Goal: Transaction & Acquisition: Book appointment/travel/reservation

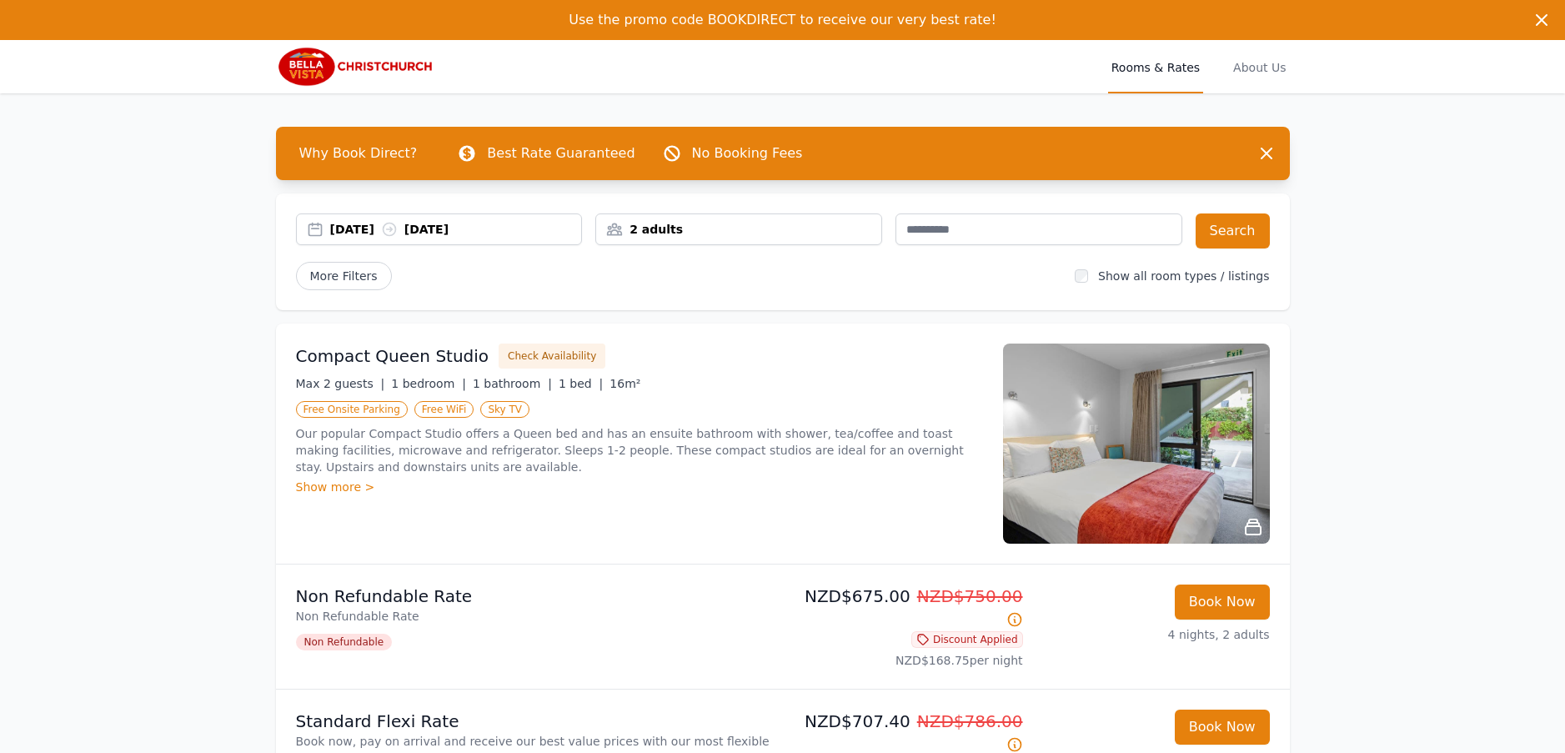
click at [317, 231] on div "[DATE] [DATE]" at bounding box center [439, 229] width 285 height 17
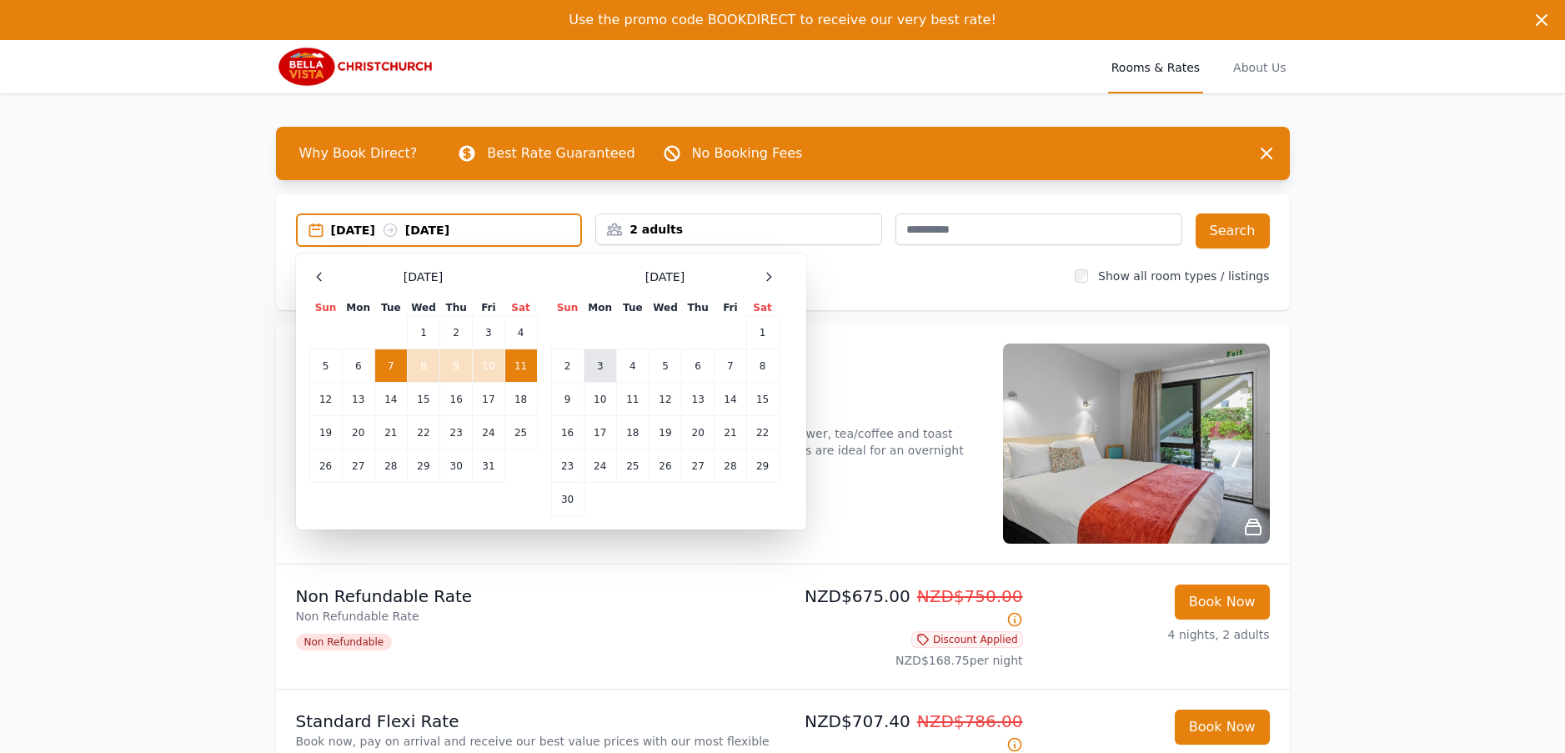
click at [600, 365] on td "3" at bounding box center [600, 365] width 33 height 33
click at [637, 367] on td "4" at bounding box center [632, 365] width 33 height 33
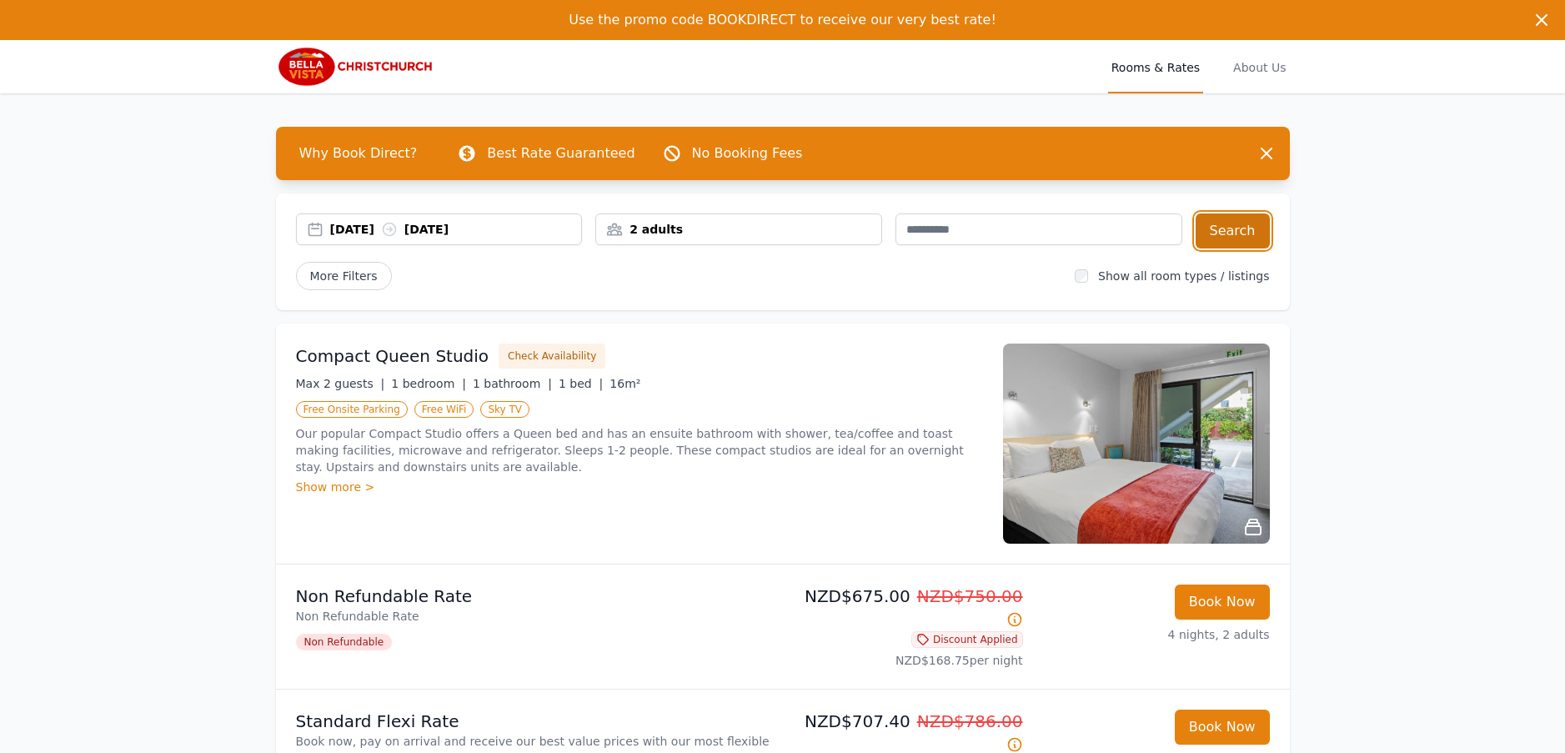
click at [1224, 235] on button "Search" at bounding box center [1232, 230] width 74 height 35
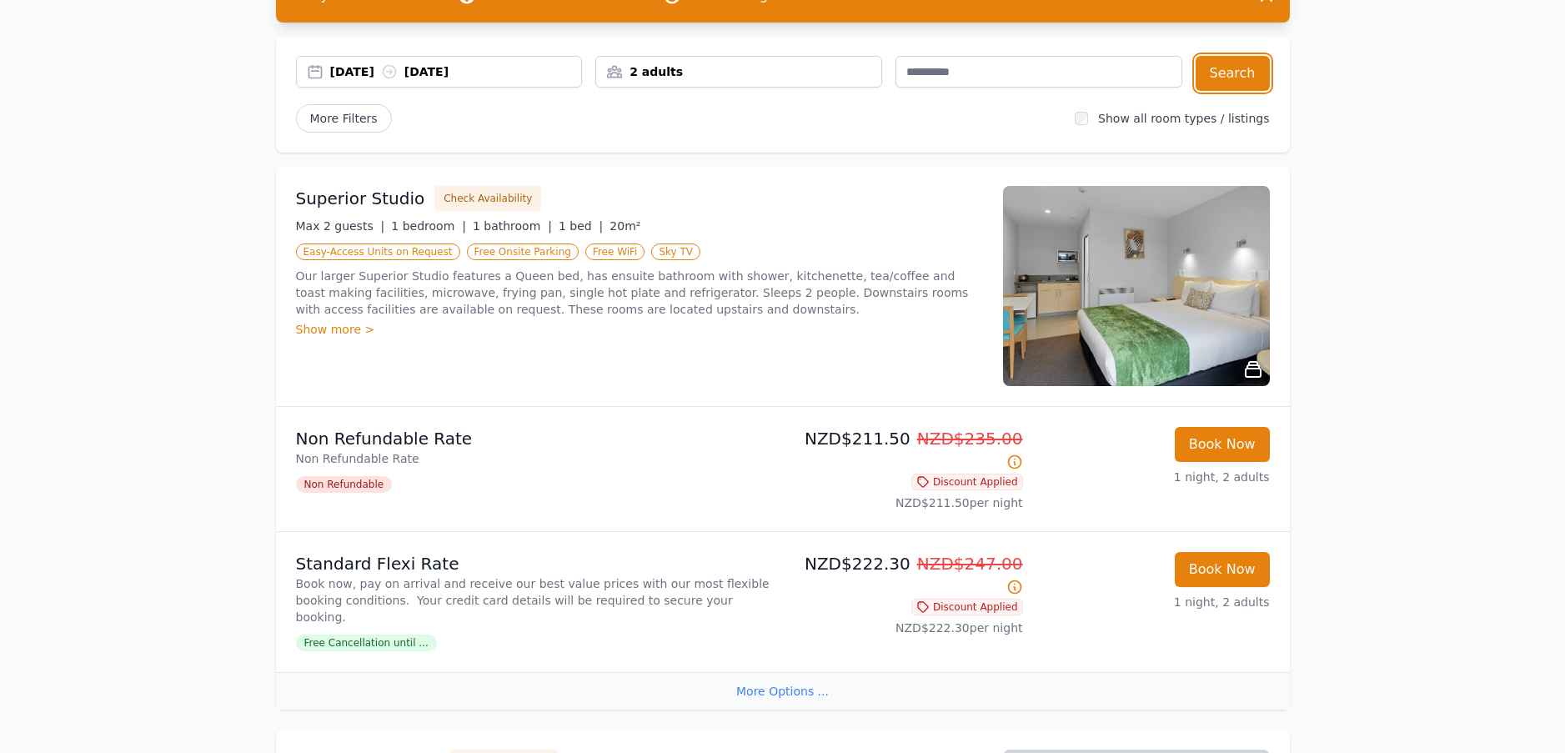
scroll to position [167, 0]
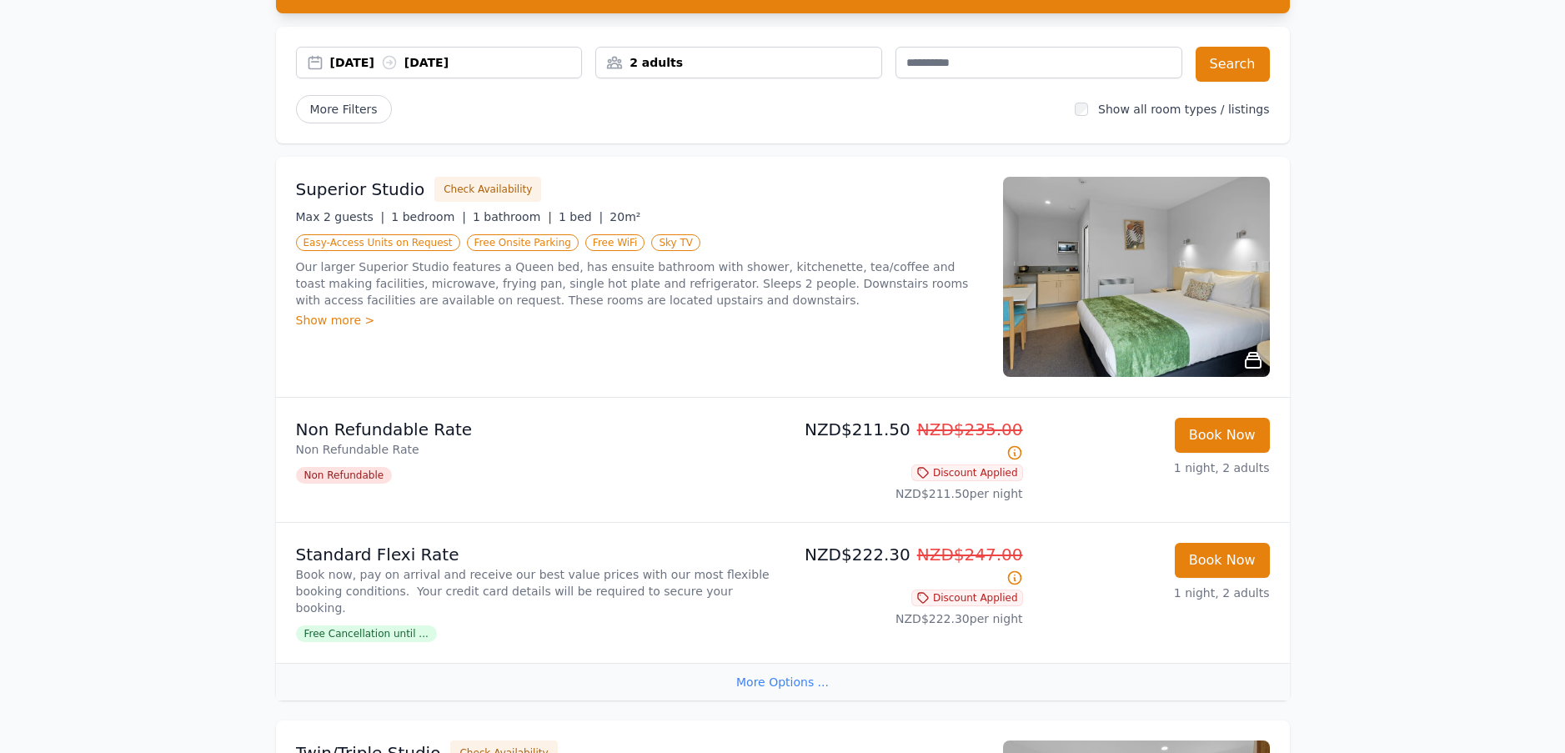
click at [338, 320] on div "Show more >" at bounding box center [639, 320] width 687 height 17
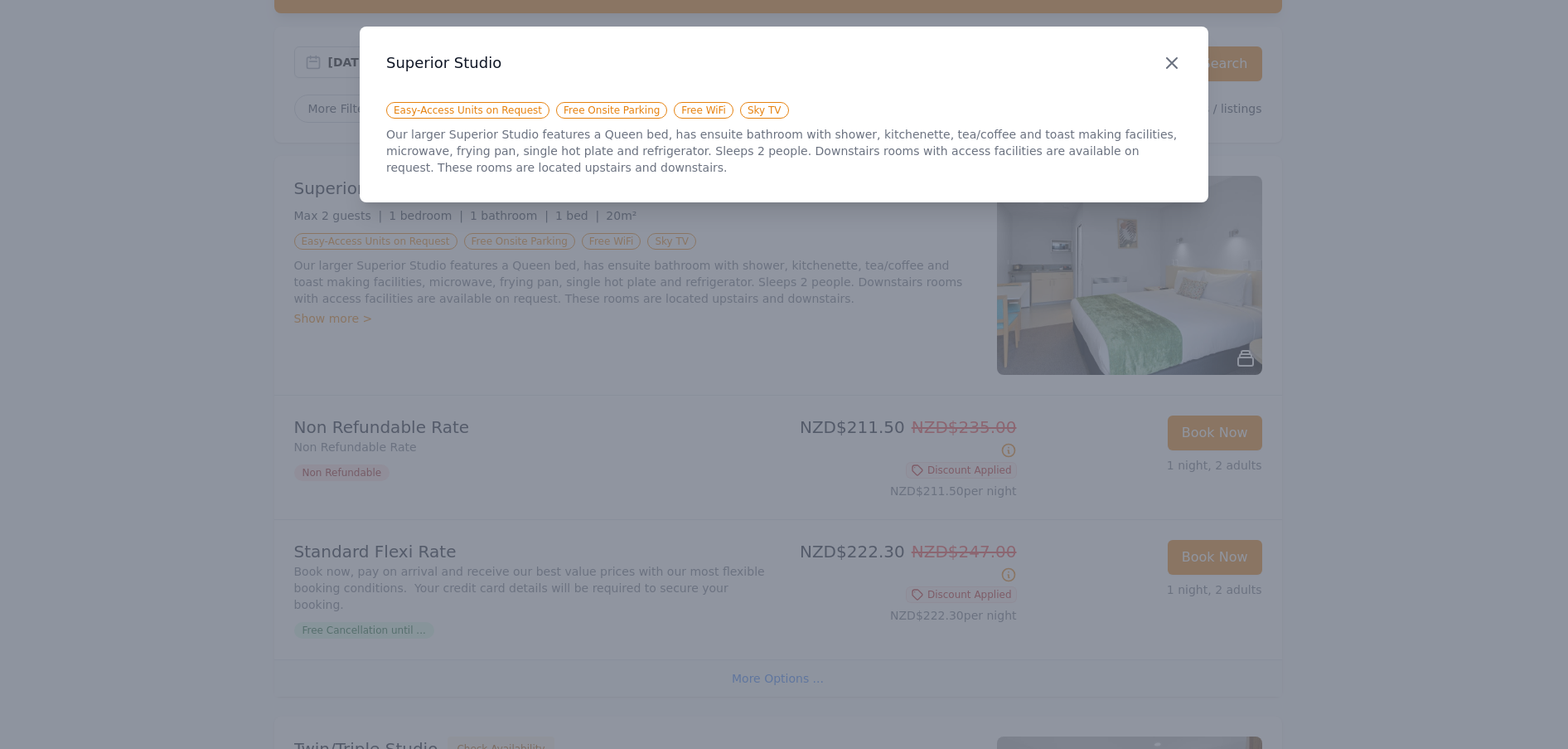
click at [1173, 64] on icon "button" at bounding box center [1172, 63] width 10 height 10
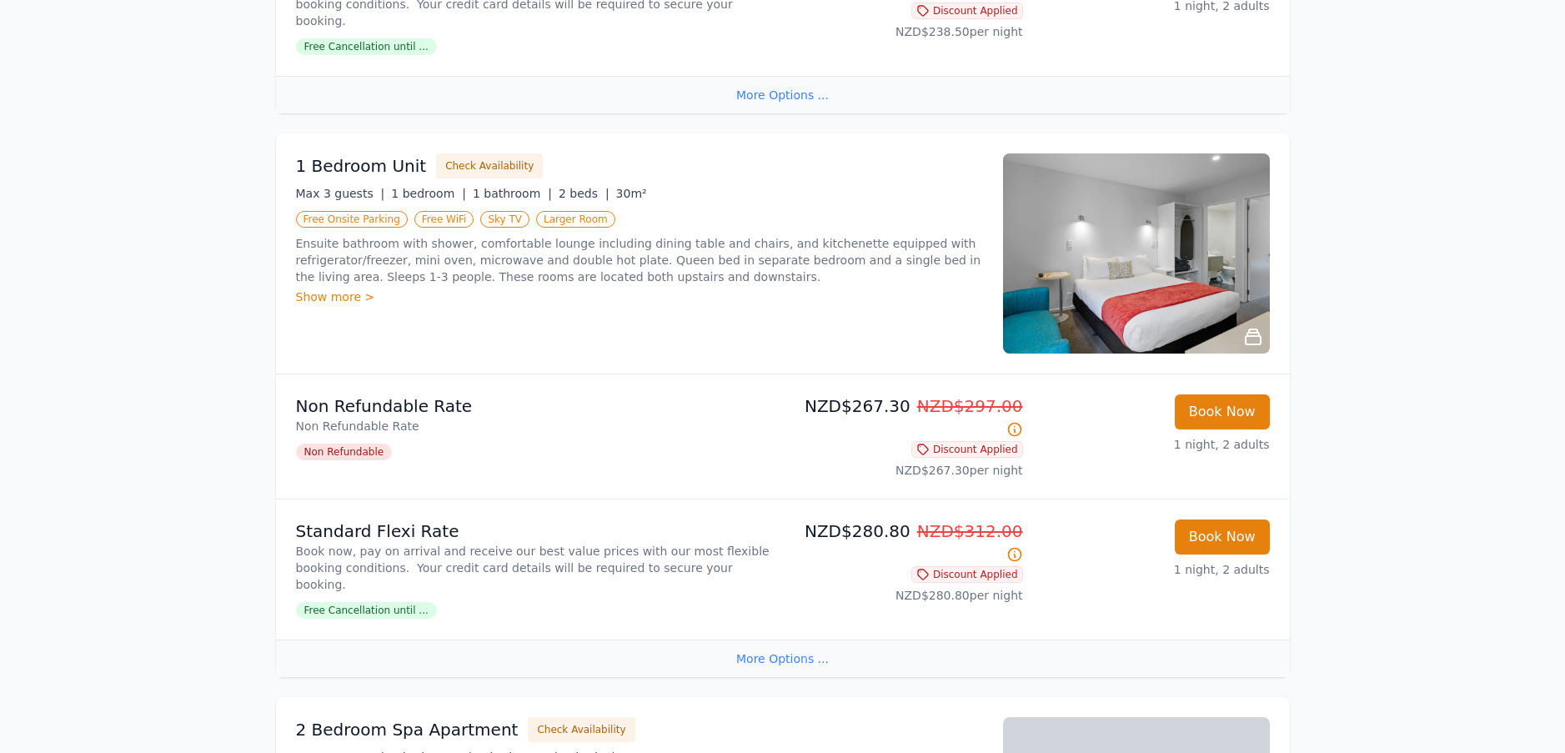
scroll to position [1334, 0]
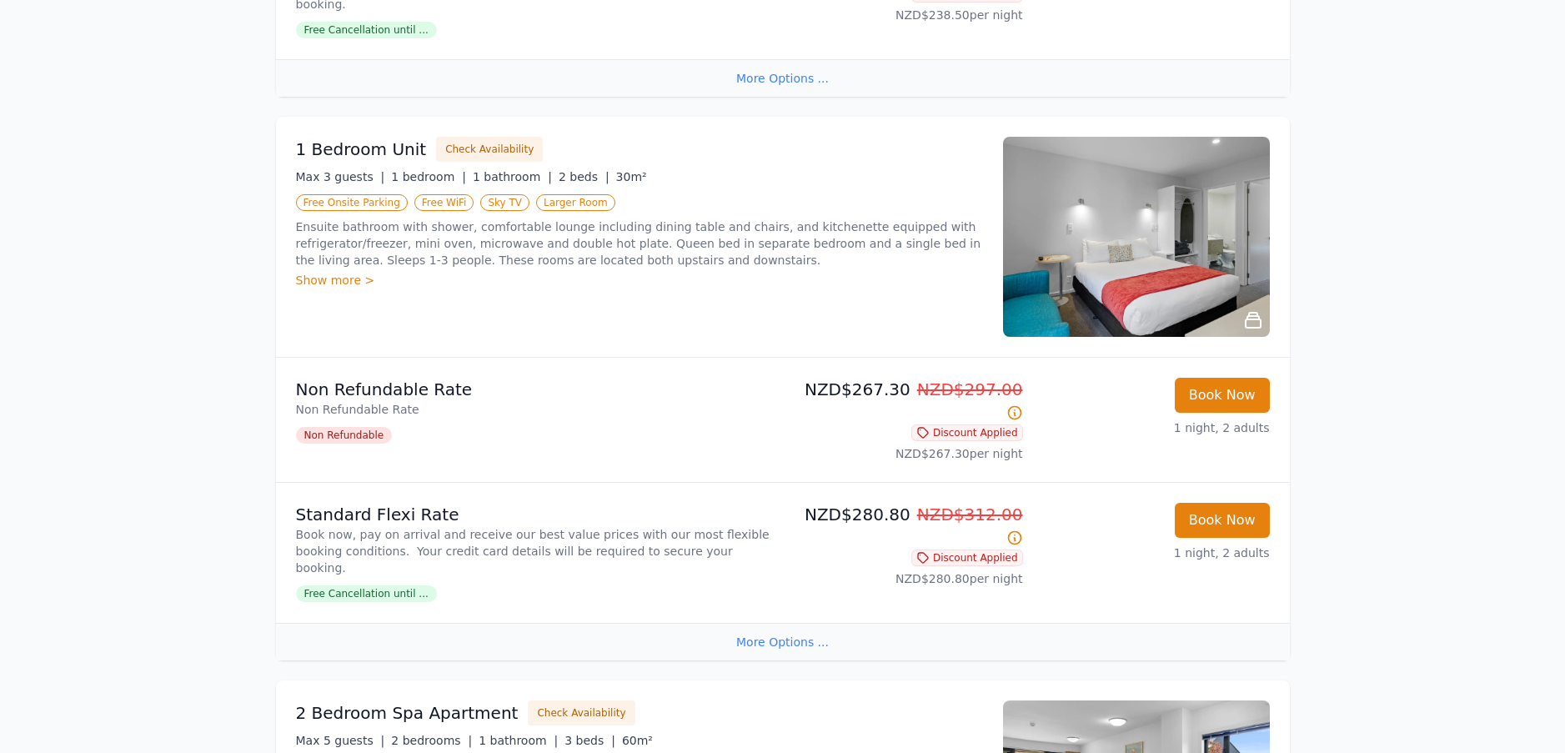
click at [310, 272] on div "Show more >" at bounding box center [639, 280] width 687 height 17
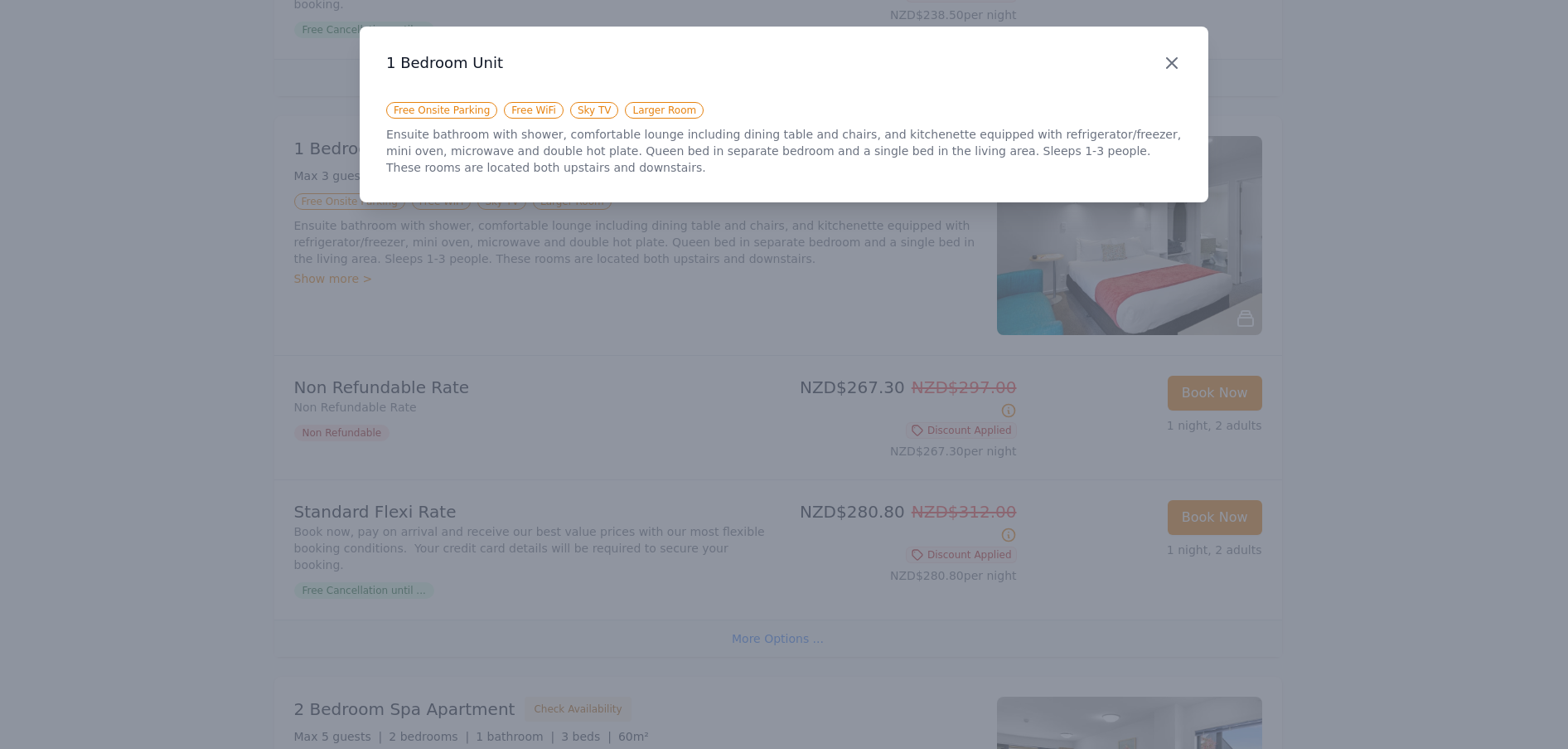
click at [1175, 65] on icon "button" at bounding box center [1172, 63] width 20 height 20
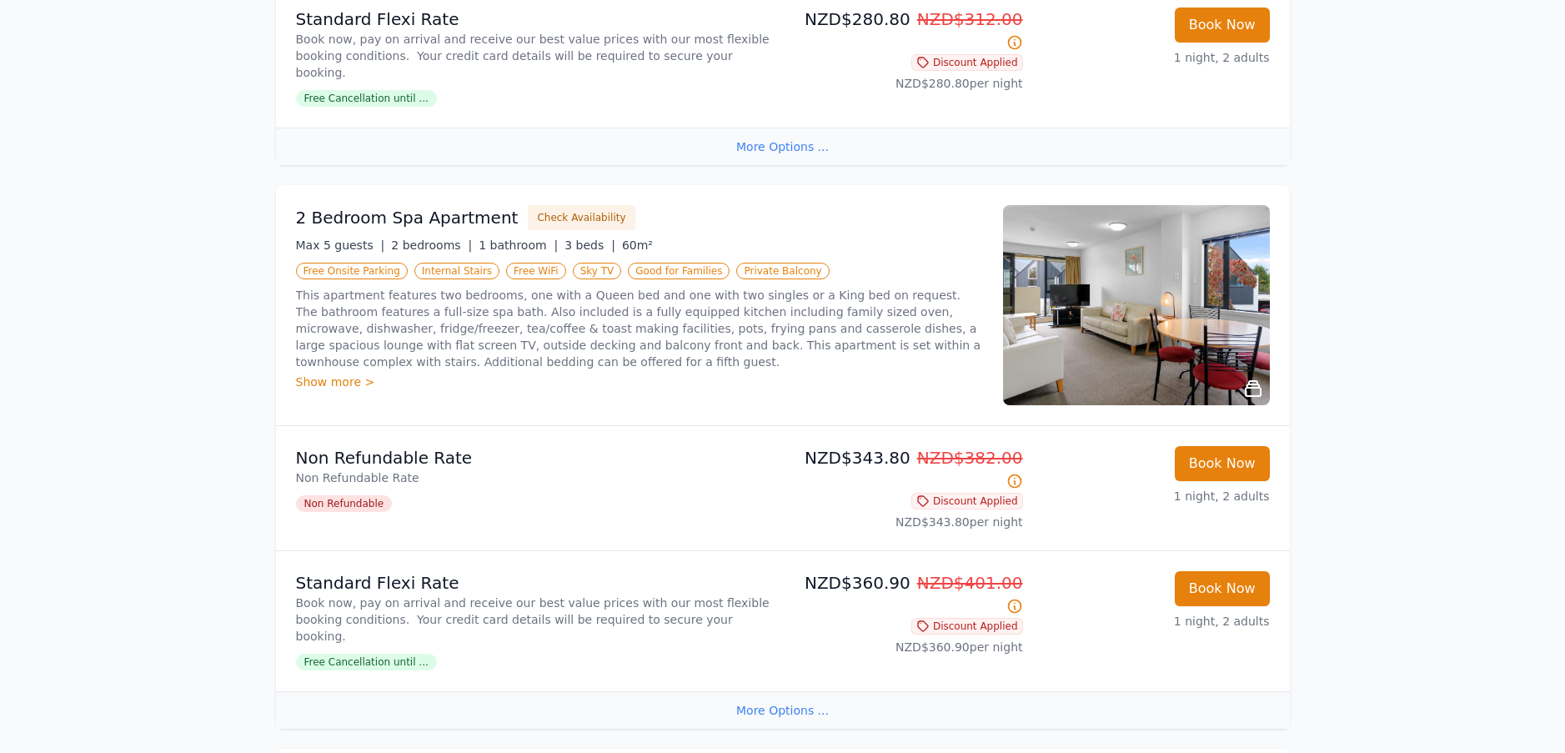
scroll to position [1412, 0]
